Goal: Navigation & Orientation: Find specific page/section

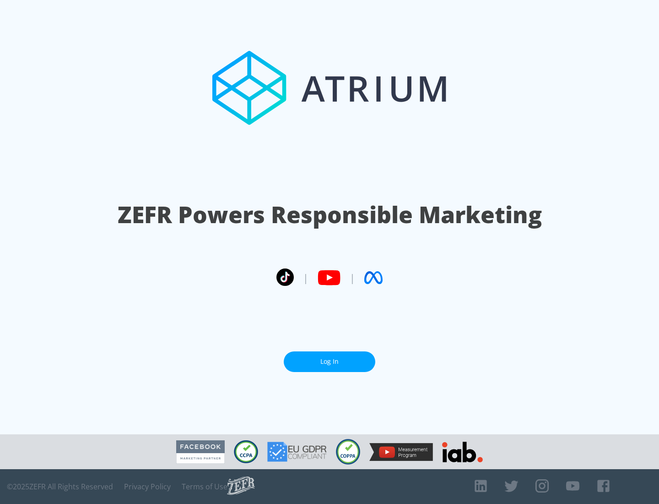
click at [330, 358] on link "Log In" at bounding box center [330, 361] width 92 height 21
